Goal: Feedback & Contribution: Contribute content

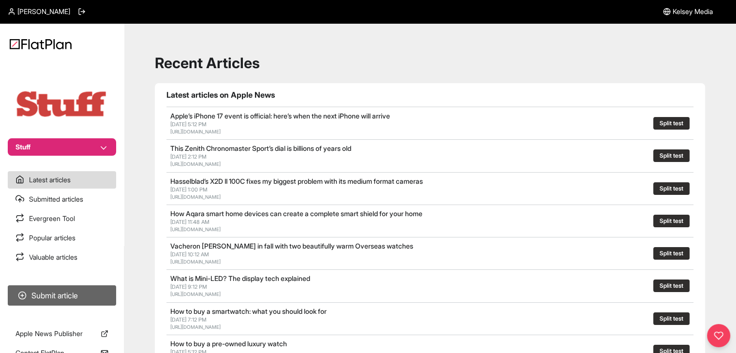
click at [90, 289] on button "Submit article" at bounding box center [62, 296] width 108 height 20
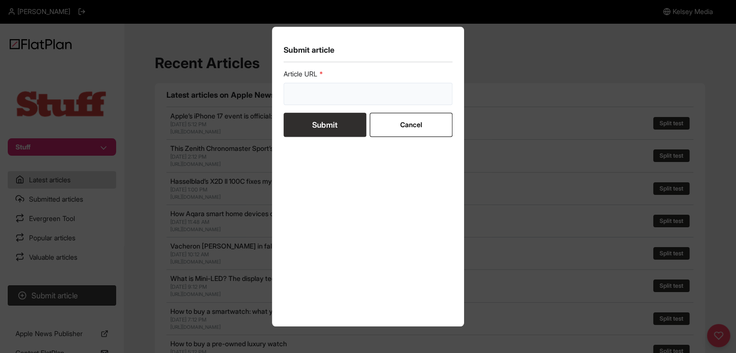
click at [294, 102] on input "url" at bounding box center [368, 94] width 169 height 22
paste input "https://www.stuff.tv/review/vivo-v60-review/"
type input "[URL][DOMAIN_NAME]"
click at [307, 130] on button "Submit" at bounding box center [325, 125] width 83 height 24
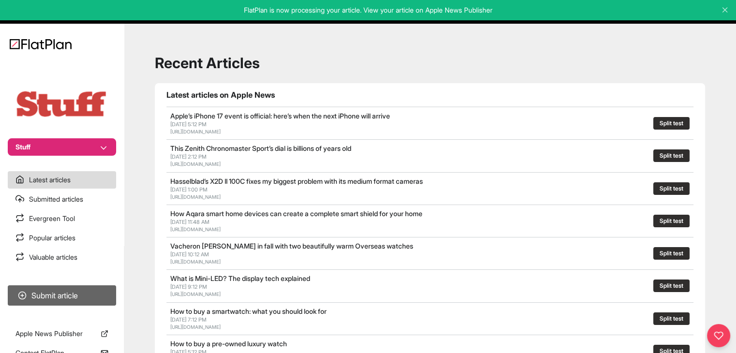
click at [76, 292] on button "Submit article" at bounding box center [62, 296] width 108 height 20
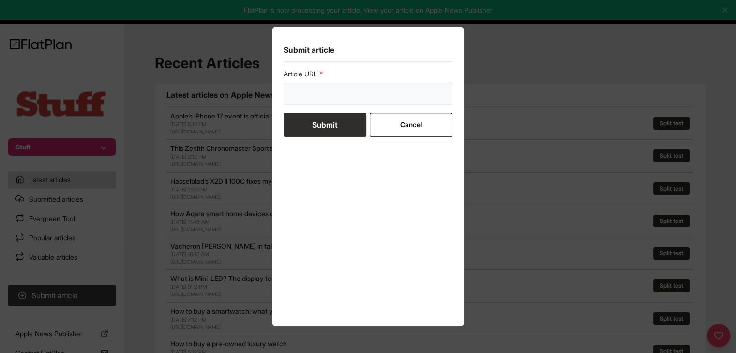
click at [345, 98] on input "url" at bounding box center [368, 94] width 169 height 22
paste input "https://www.stuff.tv/features/x-best-things-to-watch-on-apple-tv/"
type input "https://www.stuff.tv/features/x-best-things-to-watch-on-apple-tv/"
click at [338, 113] on button "Submit" at bounding box center [325, 125] width 83 height 24
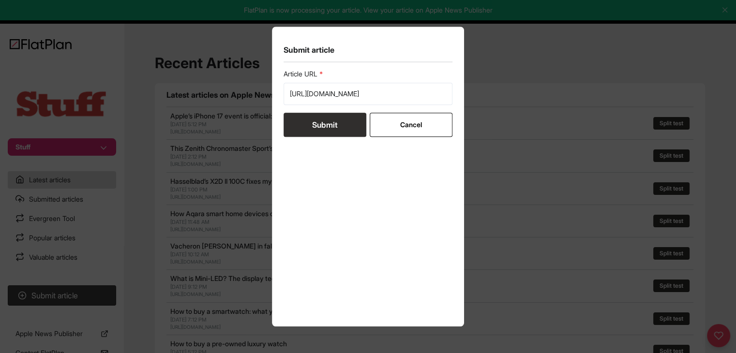
scroll to position [0, 0]
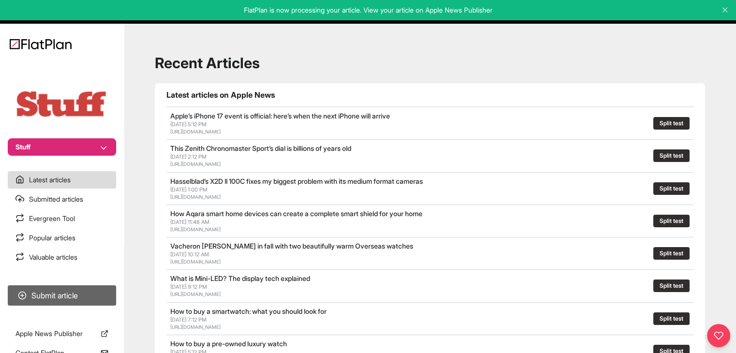
click at [79, 287] on button "Submit article" at bounding box center [62, 296] width 108 height 20
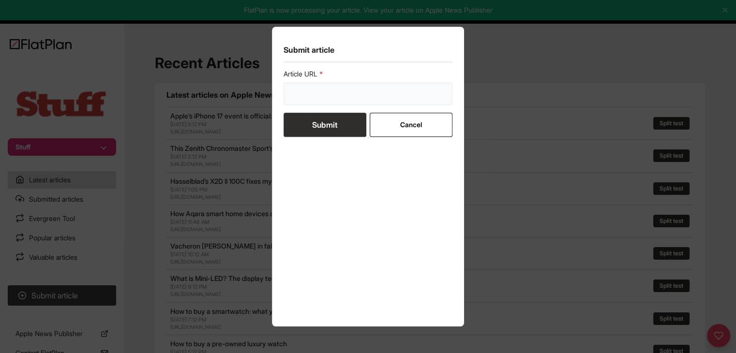
click at [321, 94] on input "url" at bounding box center [368, 94] width 169 height 22
paste input "https://www.stuff.tv/features/mac-or-windows-pc-how-to-choose/"
type input "https://www.stuff.tv/features/mac-or-windows-pc-how-to-choose/"
click at [320, 124] on button "Submit" at bounding box center [325, 125] width 83 height 24
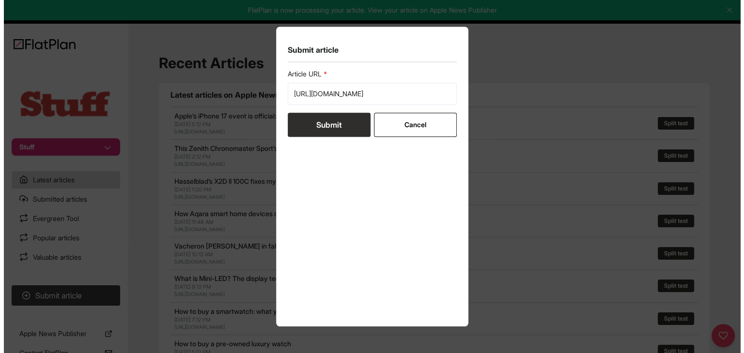
scroll to position [0, 0]
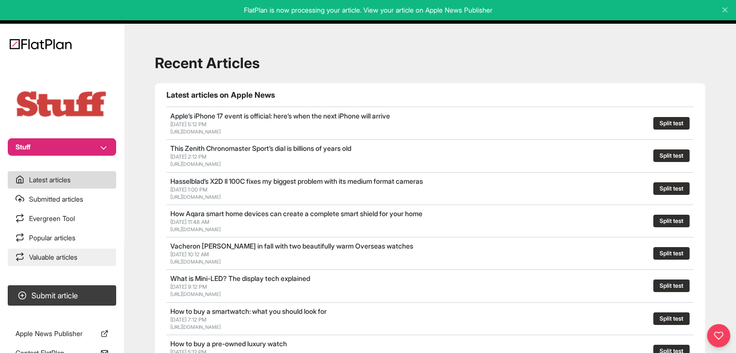
click at [61, 255] on link "Valuable articles" at bounding box center [62, 257] width 108 height 17
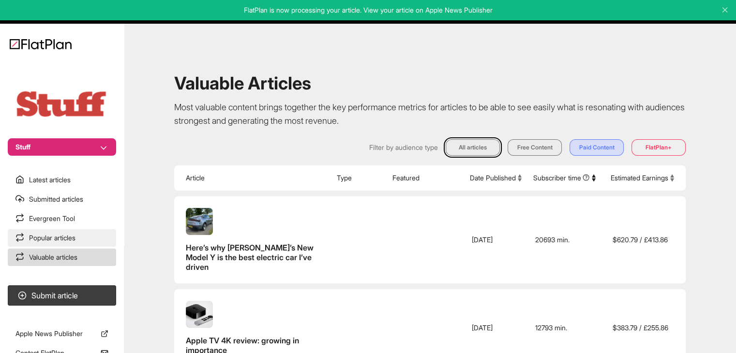
click at [58, 241] on link "Popular articles" at bounding box center [62, 237] width 108 height 17
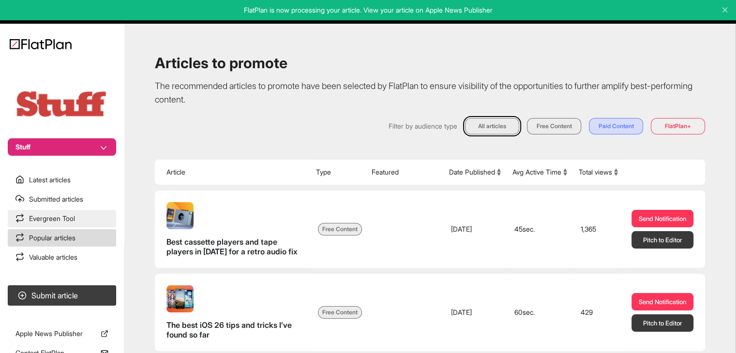
click at [60, 214] on link "Evergreen Tool" at bounding box center [62, 218] width 108 height 17
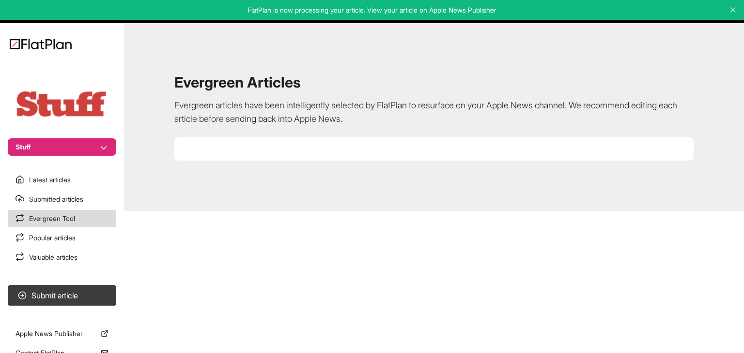
click at [240, 139] on section at bounding box center [433, 148] width 519 height 23
click at [240, 95] on div "Evergreen Articles Evergreen articles have been intelligently selected by FlatP…" at bounding box center [434, 117] width 596 height 165
click at [58, 105] on img at bounding box center [62, 104] width 97 height 30
click at [66, 141] on button "Stuff" at bounding box center [62, 146] width 108 height 17
click at [60, 169] on button "Amateur Photographer" at bounding box center [68, 164] width 85 height 17
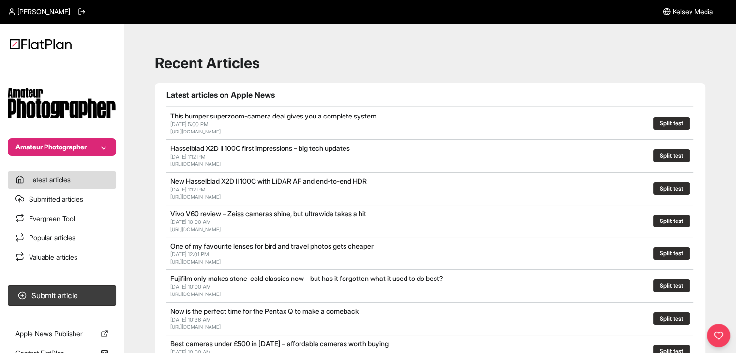
click at [58, 145] on button "Amateur Photographer" at bounding box center [62, 146] width 108 height 17
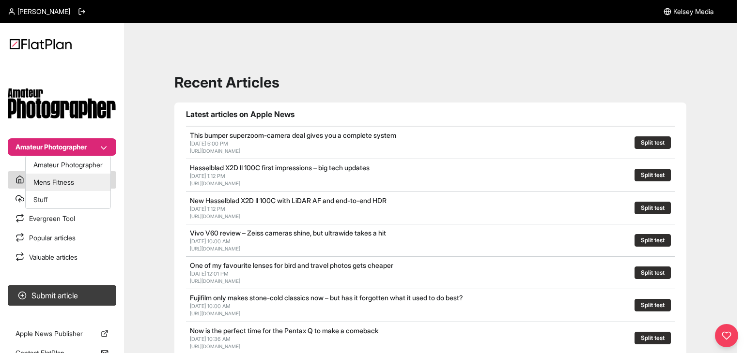
click at [58, 186] on button "Mens Fitness" at bounding box center [68, 182] width 85 height 17
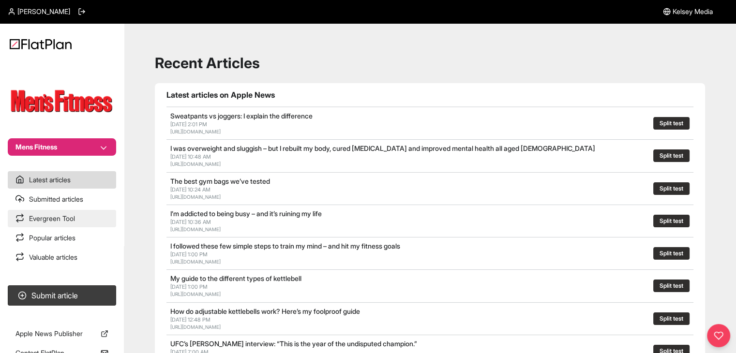
click at [68, 217] on link "Evergreen Tool" at bounding box center [62, 218] width 108 height 17
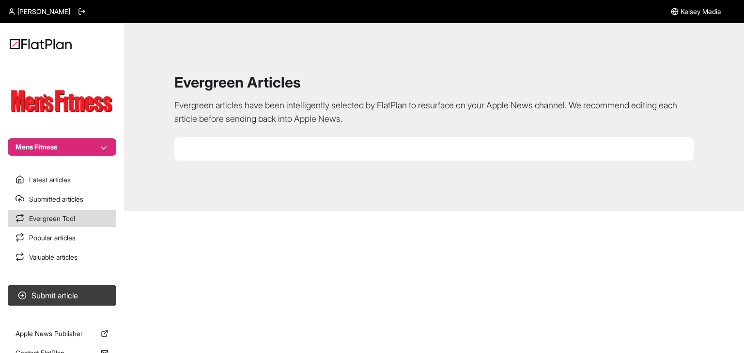
click at [76, 139] on button "Mens Fitness" at bounding box center [62, 146] width 108 height 17
click at [76, 195] on button "Stuff" at bounding box center [68, 199] width 85 height 17
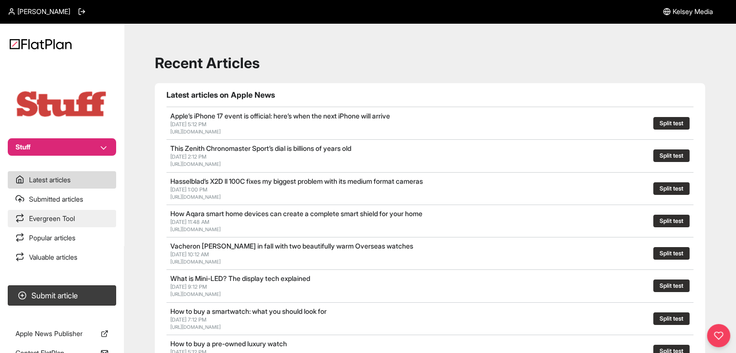
click at [90, 216] on link "Evergreen Tool" at bounding box center [62, 218] width 108 height 17
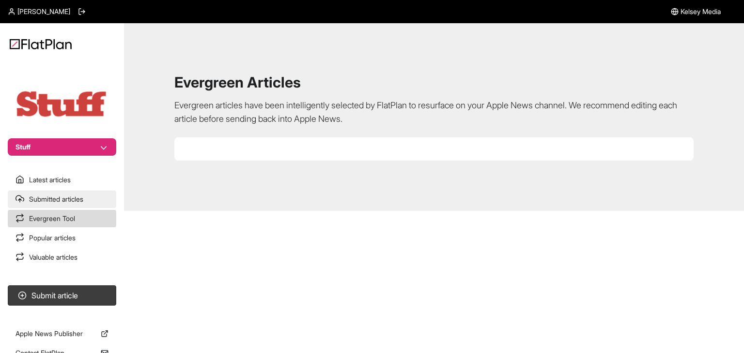
click at [75, 199] on link "Submitted articles" at bounding box center [62, 199] width 108 height 17
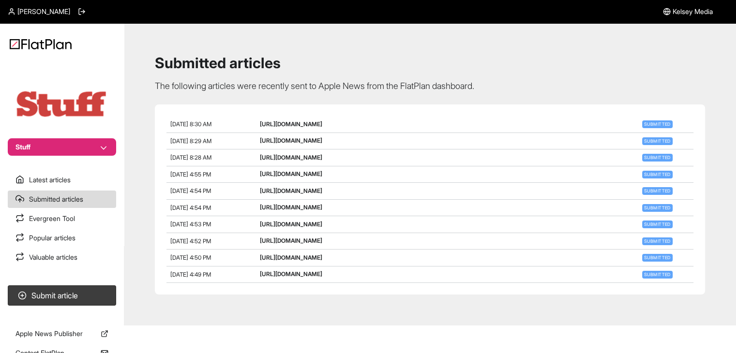
click at [319, 144] on link "https://www.stuff.tv/features/x-best-things-to-watch-on-apple-tv/" at bounding box center [291, 140] width 62 height 7
click at [101, 289] on button "Submit article" at bounding box center [62, 296] width 108 height 20
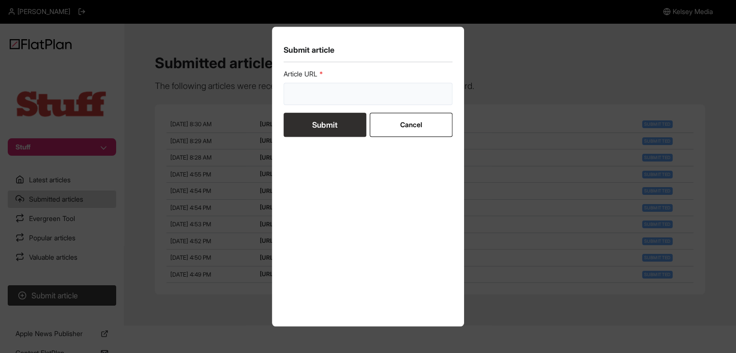
click at [306, 100] on input "url" at bounding box center [368, 94] width 169 height 22
paste input "https://www.stuff.tv/features/netflix-password-sharing-what-to-do-about-the-ste…"
type input "https://www.stuff.tv/features/netflix-password-sharing-what-to-do-about-the-ste…"
click at [305, 117] on button "Submit" at bounding box center [325, 125] width 83 height 24
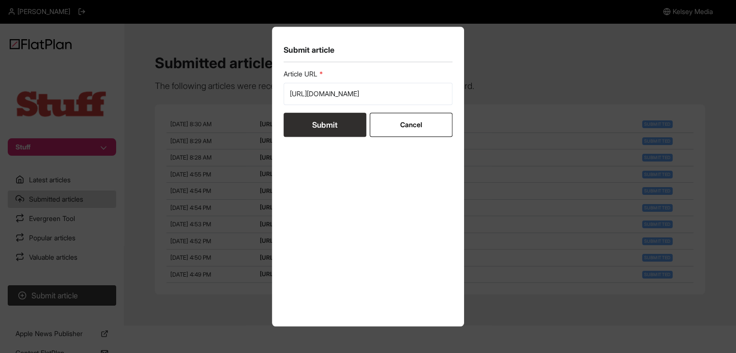
scroll to position [0, 0]
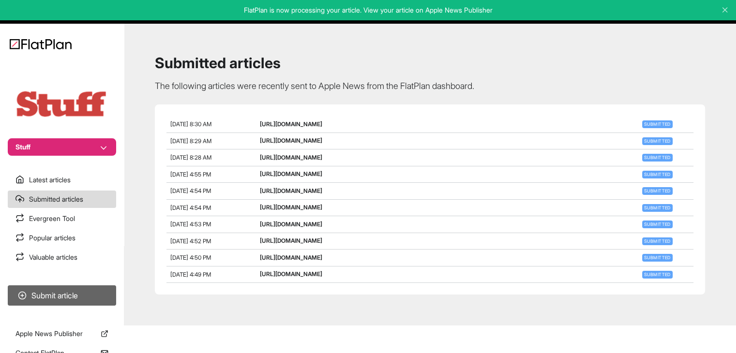
click at [83, 293] on button "Submit article" at bounding box center [62, 296] width 108 height 20
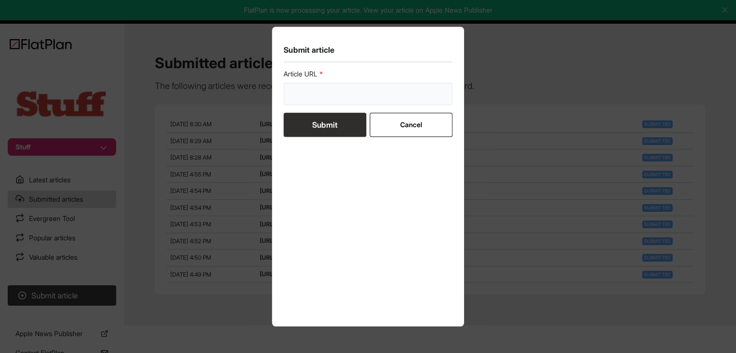
click at [315, 101] on input "url" at bounding box center [368, 94] width 169 height 22
paste input "https://www.stuff.tv/features/apple-one-explained/"
type input "https://www.stuff.tv/features/apple-one-explained/"
click at [315, 119] on button "Submit" at bounding box center [325, 125] width 83 height 24
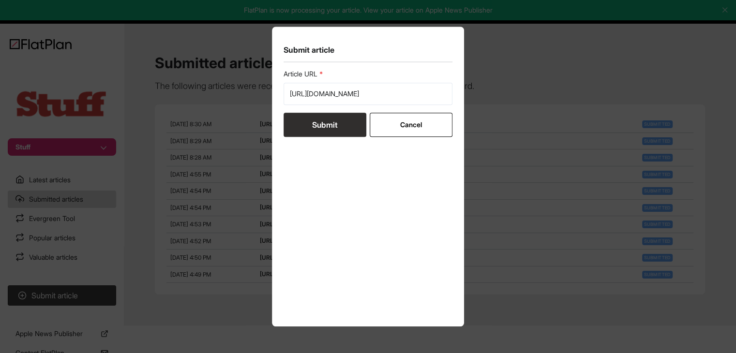
scroll to position [0, 0]
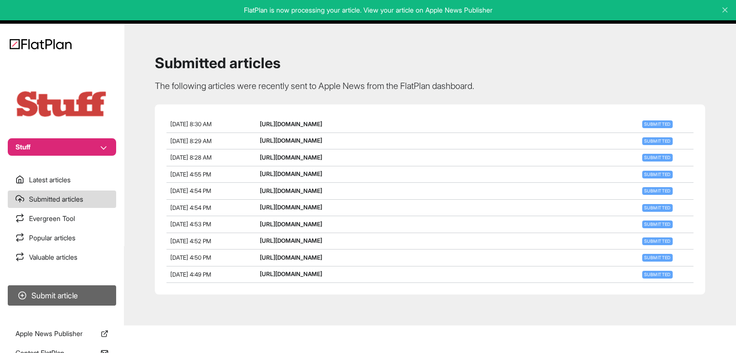
click at [91, 291] on button "Submit article" at bounding box center [62, 296] width 108 height 20
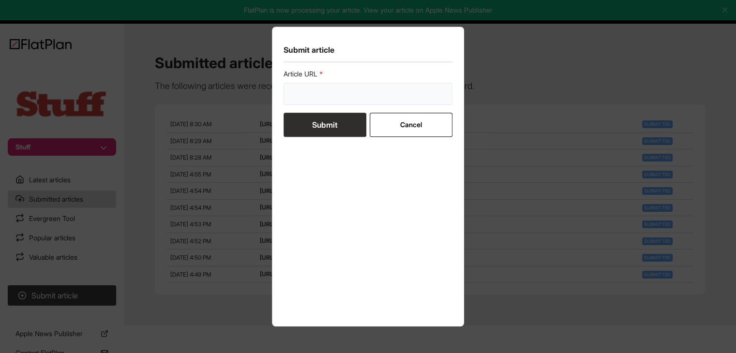
click at [329, 91] on input "url" at bounding box center [368, 94] width 169 height 22
paste input "https://www.stuff.tv/features/these-must-play-switch-2-games-are-top-of-my-list…"
type input "https://www.stuff.tv/features/these-must-play-switch-2-games-are-top-of-my-list…"
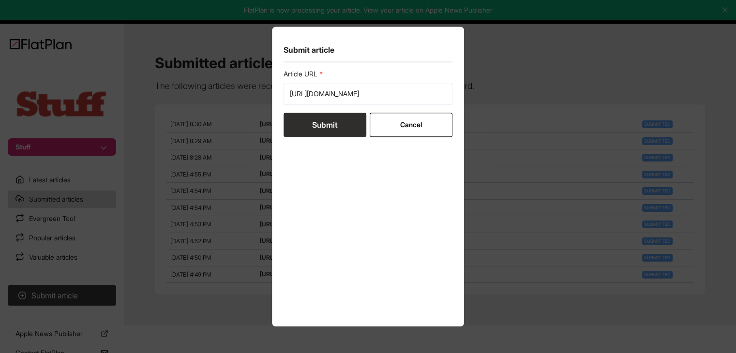
click at [319, 134] on button "Submit" at bounding box center [325, 125] width 83 height 24
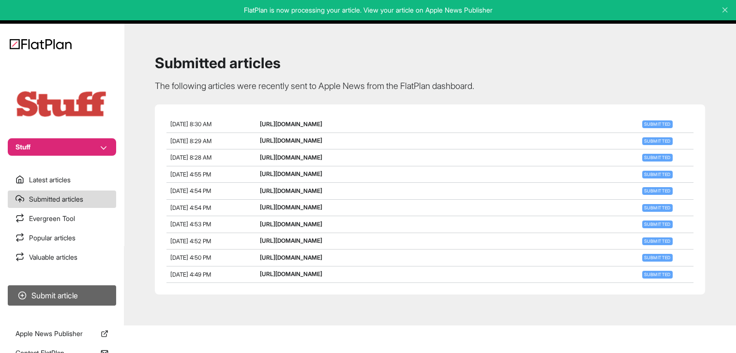
click at [90, 304] on button "Submit article" at bounding box center [62, 296] width 108 height 20
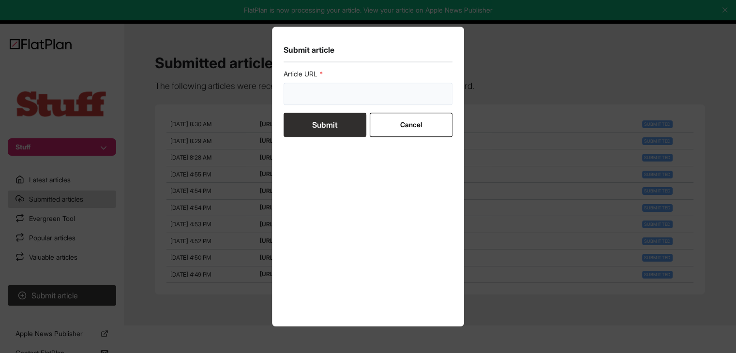
click at [339, 89] on input "url" at bounding box center [368, 94] width 169 height 22
paste input "https://www.stuff.tv/features/best-gaming-phones/"
type input "https://www.stuff.tv/features/best-gaming-phones/"
click at [329, 119] on button "Submit" at bounding box center [325, 125] width 83 height 24
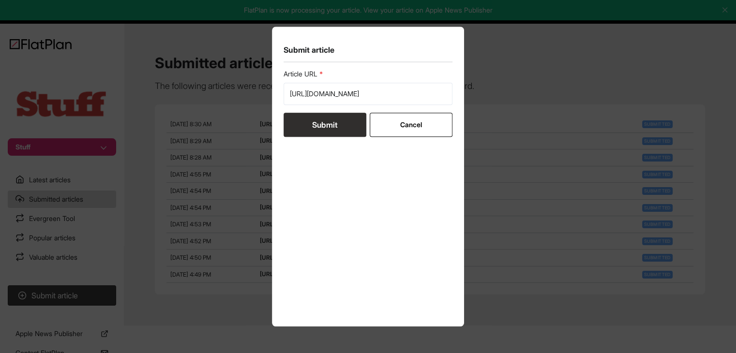
scroll to position [0, 0]
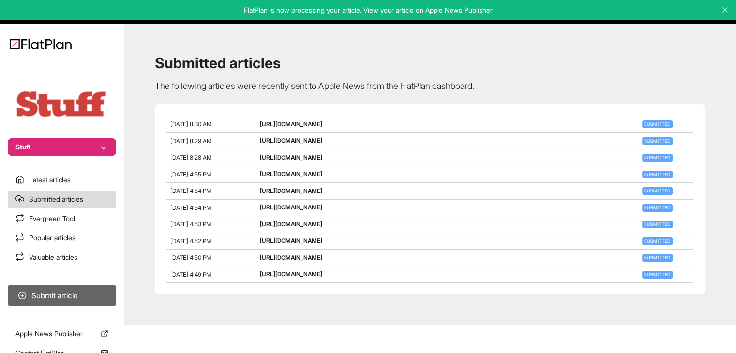
click at [95, 292] on button "Submit article" at bounding box center [62, 296] width 108 height 20
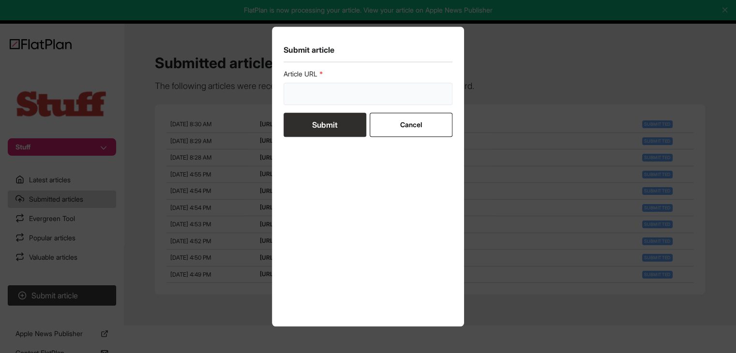
click at [308, 96] on input "url" at bounding box center [368, 94] width 169 height 22
paste input "https://www.stuff.tv/features/how-back-your-iphone-and-ipad/"
type input "https://www.stuff.tv/features/how-back-your-iphone-and-ipad/"
click at [304, 126] on button "Submit" at bounding box center [325, 125] width 83 height 24
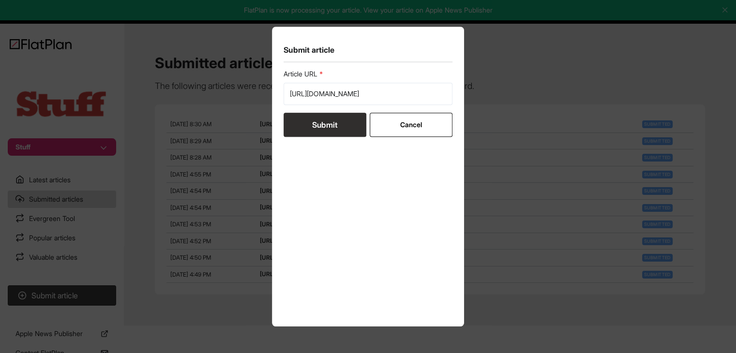
scroll to position [0, 0]
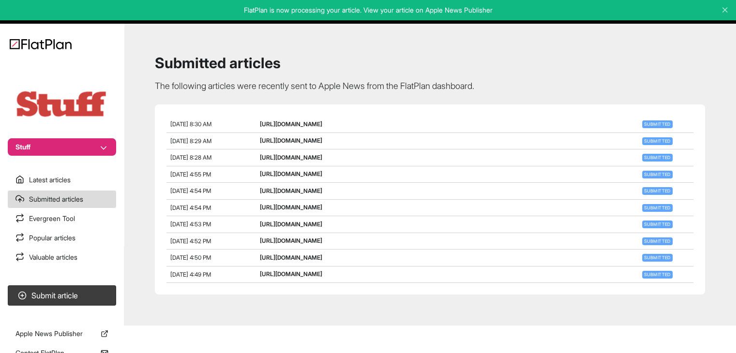
click at [77, 141] on button "Stuff" at bounding box center [62, 146] width 108 height 17
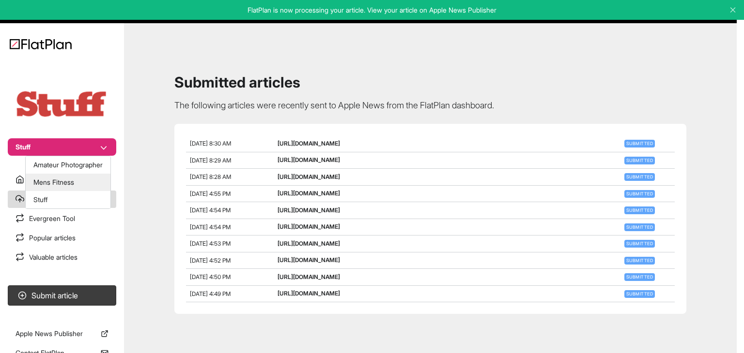
click at [68, 178] on button "Mens Fitness" at bounding box center [68, 182] width 85 height 17
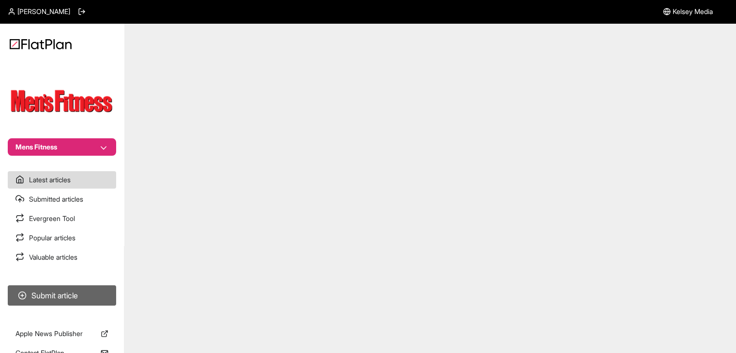
click at [77, 289] on button "Submit article" at bounding box center [62, 296] width 108 height 20
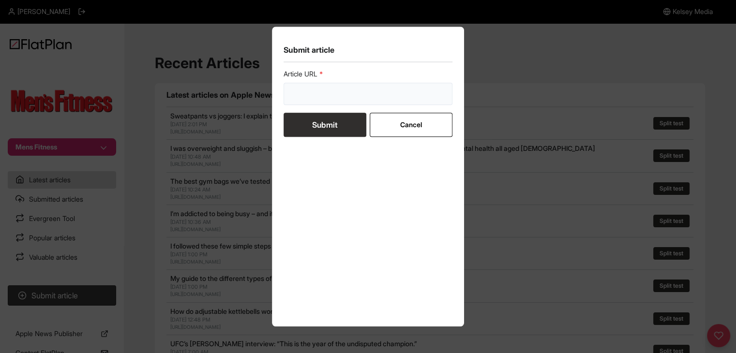
click at [336, 94] on input "url" at bounding box center [368, 94] width 169 height 22
paste input "[URL][DOMAIN_NAME]"
type input "[URL][DOMAIN_NAME]"
click at [328, 116] on button "Submit" at bounding box center [325, 125] width 83 height 24
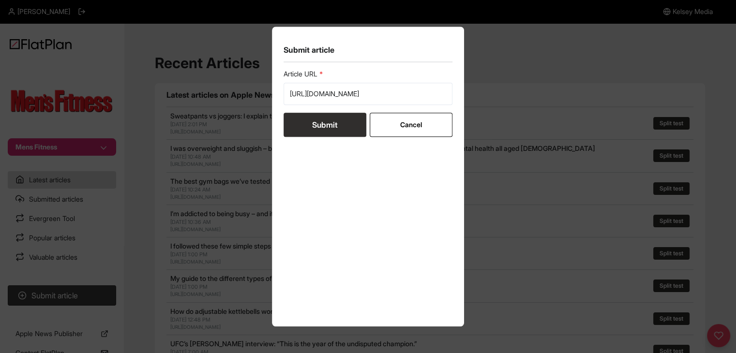
scroll to position [0, 0]
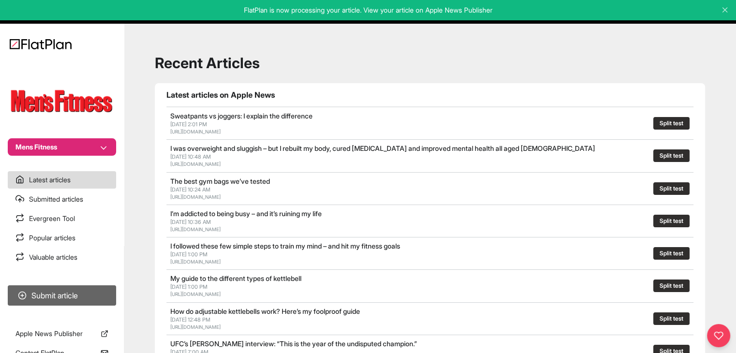
click at [81, 290] on button "Submit article" at bounding box center [62, 296] width 108 height 20
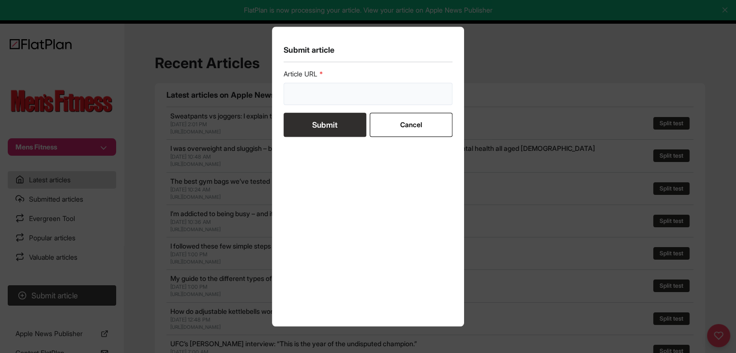
click at [346, 87] on input "url" at bounding box center [368, 94] width 169 height 22
paste input "[URL][DOMAIN_NAME]"
type input "[URL][DOMAIN_NAME]"
click at [328, 115] on button "Submit" at bounding box center [325, 125] width 83 height 24
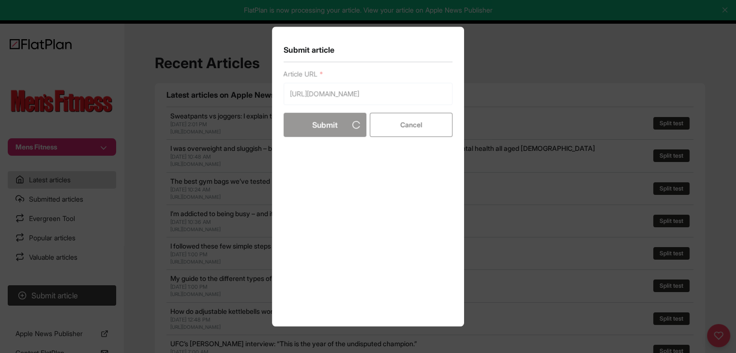
scroll to position [0, 0]
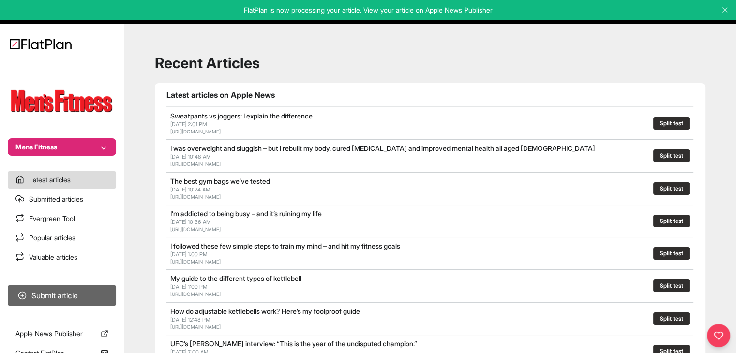
click at [81, 300] on button "Submit article" at bounding box center [62, 296] width 108 height 20
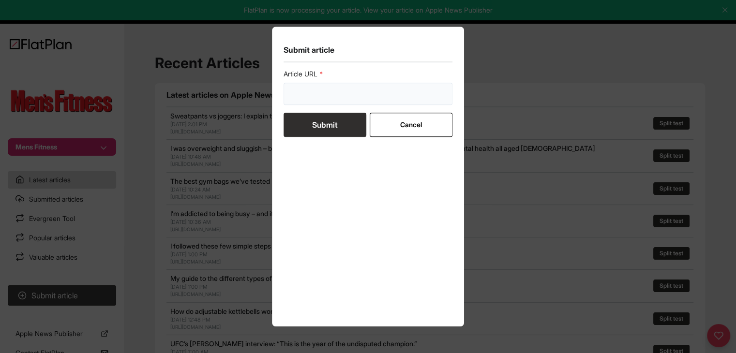
click at [330, 98] on input "url" at bounding box center [368, 94] width 169 height 22
paste input "[URL][DOMAIN_NAME]"
type input "[URL][DOMAIN_NAME]"
click at [323, 129] on button "Submit" at bounding box center [325, 125] width 83 height 24
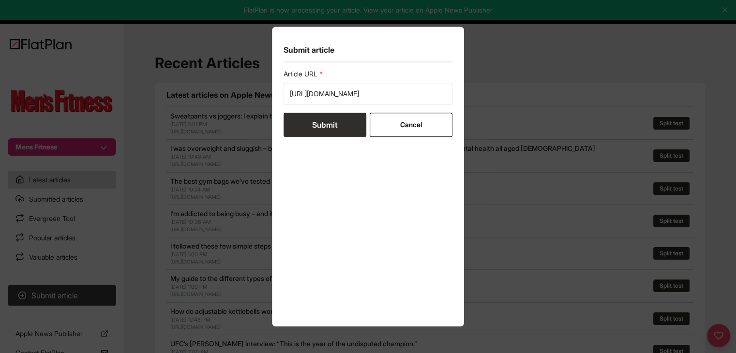
scroll to position [0, 0]
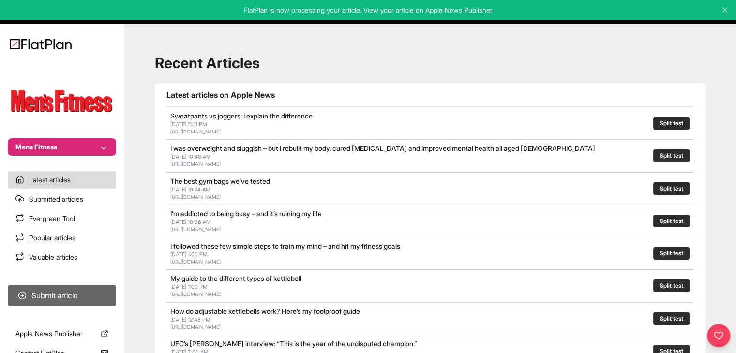
click at [68, 293] on button "Submit article" at bounding box center [62, 296] width 108 height 20
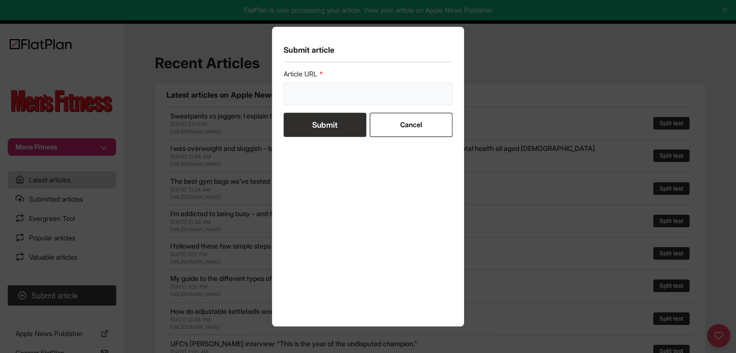
click at [308, 102] on input "url" at bounding box center [368, 94] width 169 height 22
paste input "[URL][DOMAIN_NAME]"
type input "[URL][DOMAIN_NAME]"
click at [314, 125] on button "Submit" at bounding box center [325, 125] width 83 height 24
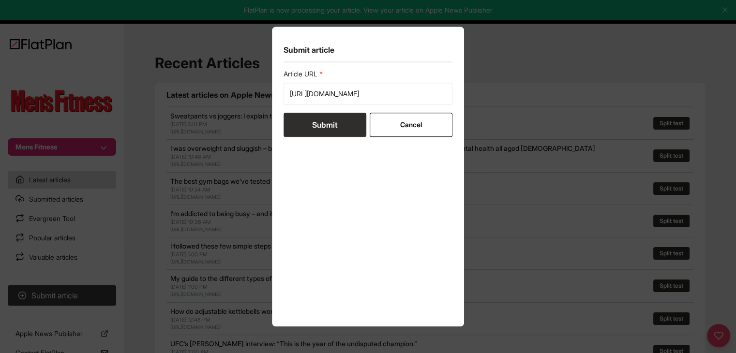
scroll to position [0, 0]
